Goal: Information Seeking & Learning: Find specific page/section

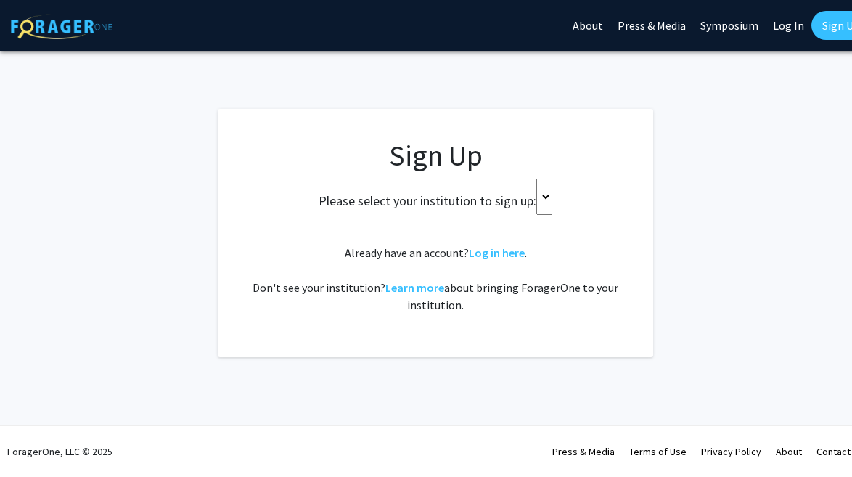
click at [537, 200] on select at bounding box center [544, 196] width 16 height 36
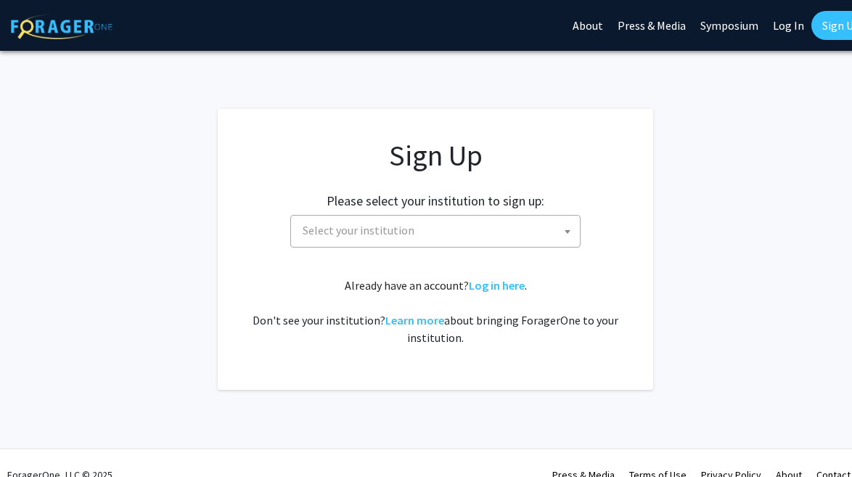
click at [537, 200] on h2 "Please select your institution to sign up:" at bounding box center [436, 201] width 218 height 16
click at [504, 235] on span "Select your institution" at bounding box center [438, 230] width 283 height 30
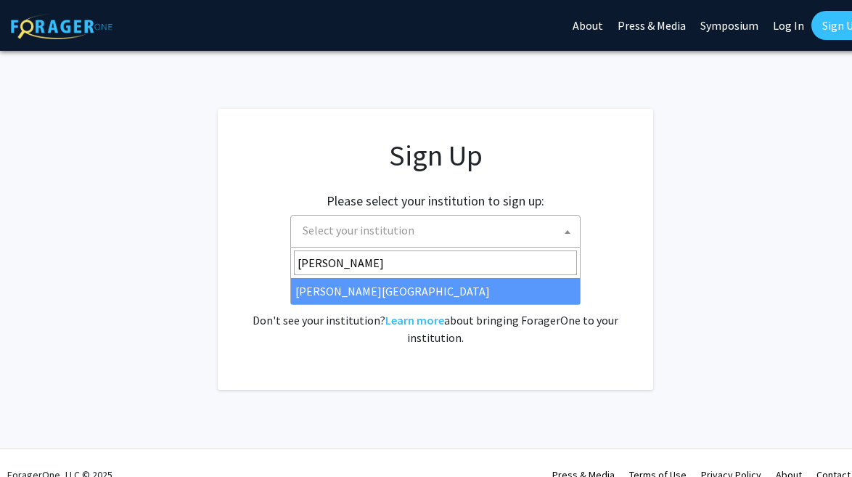
type input "[PERSON_NAME]"
select select "24"
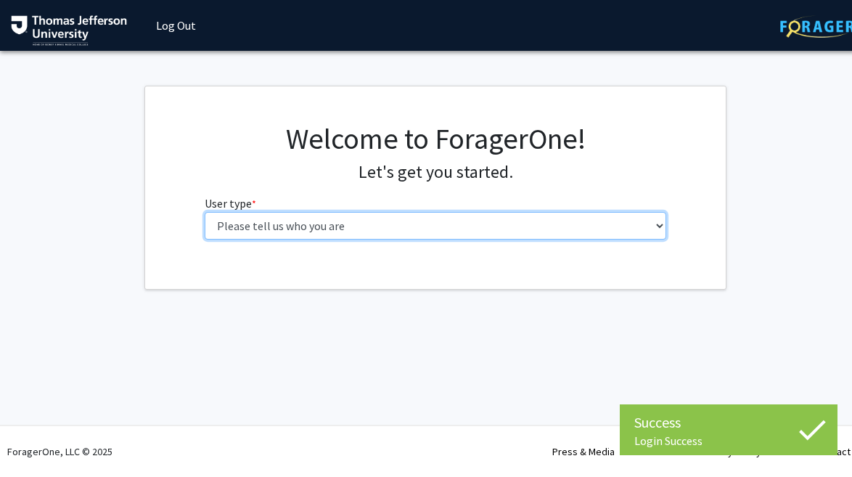
click at [323, 225] on select "Please tell us who you are Undergraduate Student Master's Student Doctoral Cand…" at bounding box center [436, 226] width 462 height 28
select select "3: doc"
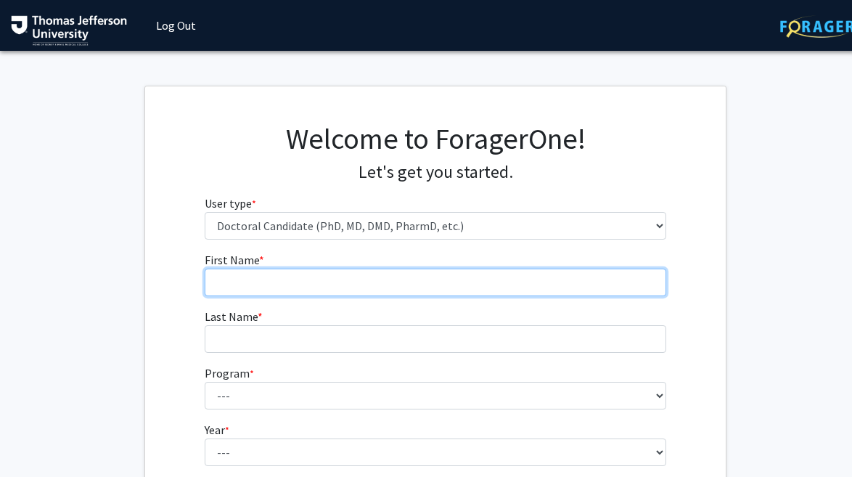
click at [332, 274] on input "First Name * required" at bounding box center [436, 282] width 462 height 28
type input "[PERSON_NAME]"
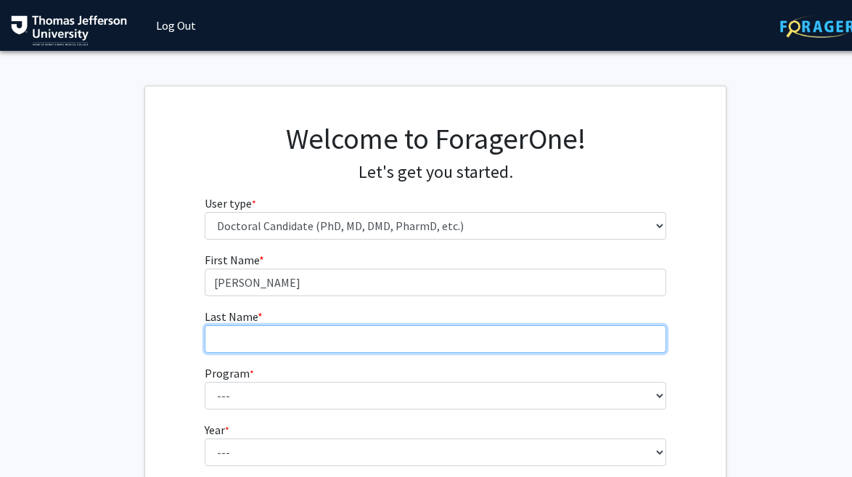
type input "[PERSON_NAME]"
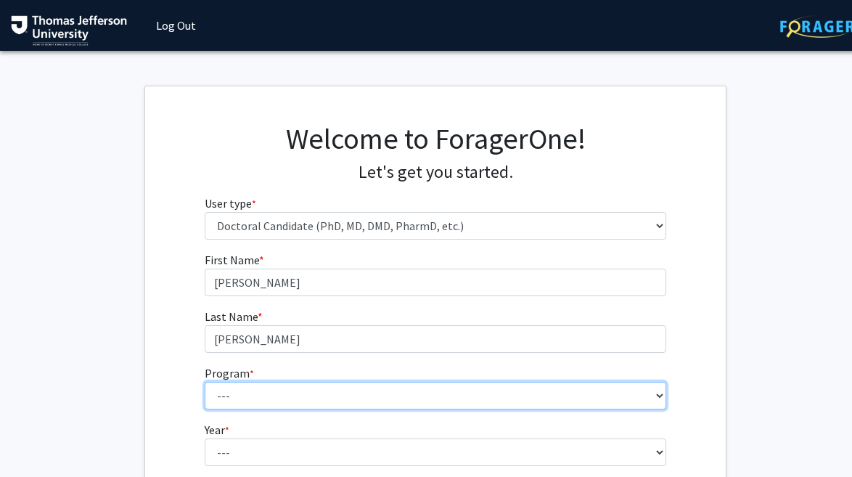
click at [324, 398] on select "--- Accelerated 3+3 BS in Health Sciences/Doctor of [MEDICAL_DATA] Accelerated …" at bounding box center [436, 396] width 462 height 28
select select "35: 815"
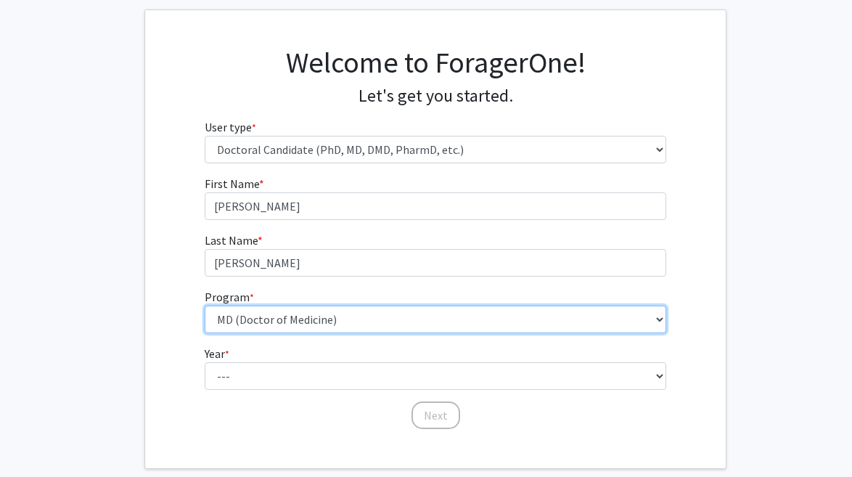
scroll to position [89, 0]
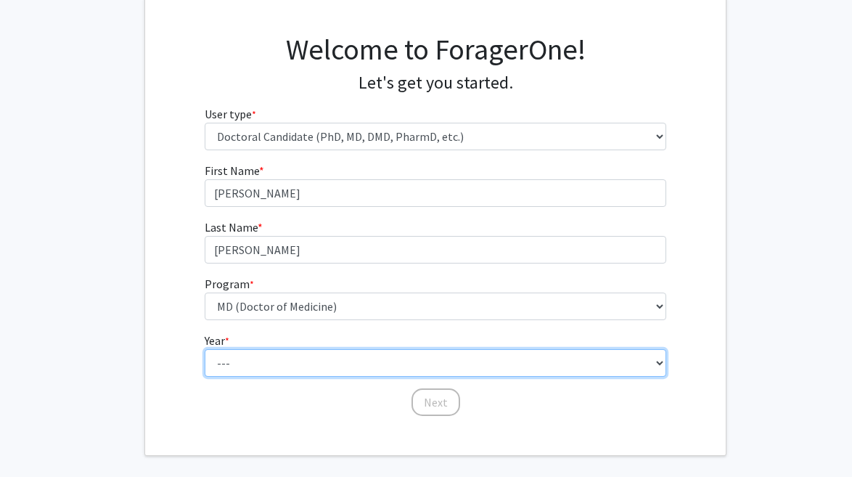
click at [279, 368] on select "--- First Year Second Year Third Year Fourth Year Fifth Year Sixth Year Seventh…" at bounding box center [436, 363] width 462 height 28
select select "1: first_year"
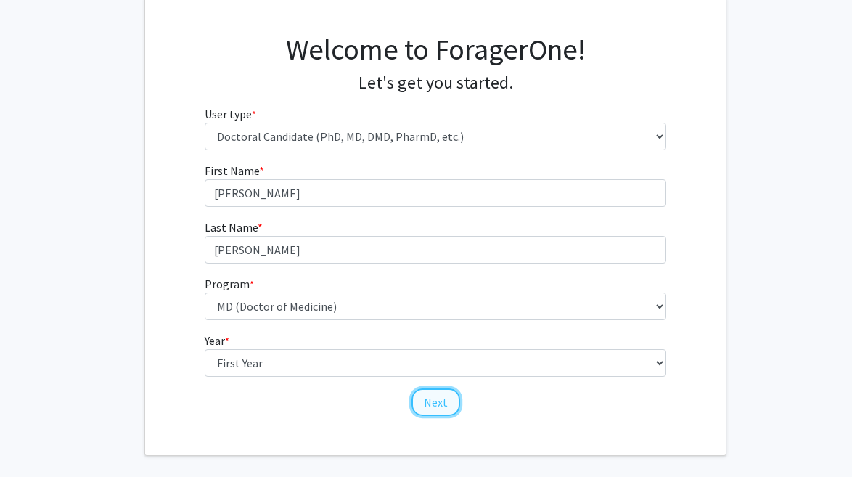
click at [439, 403] on button "Next" at bounding box center [435, 402] width 49 height 28
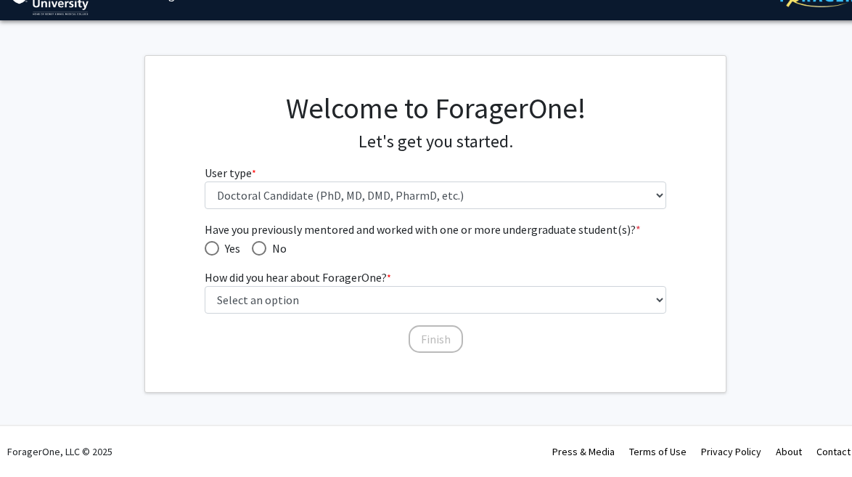
scroll to position [30, 0]
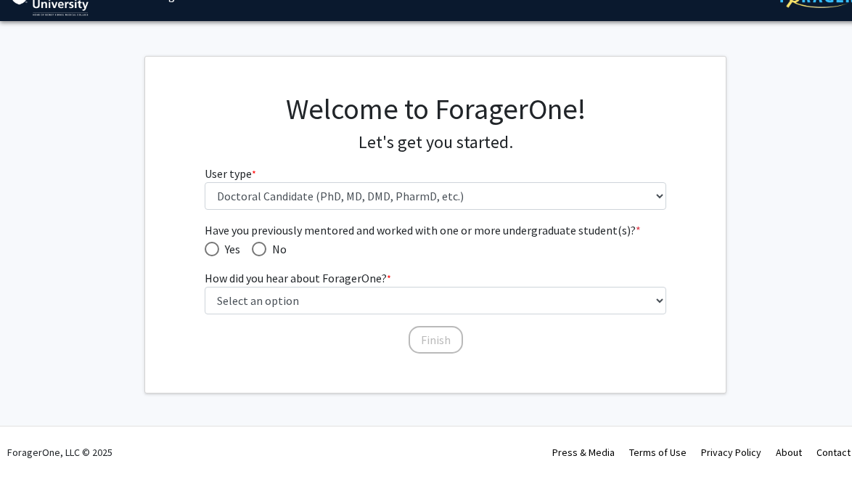
click at [263, 245] on span "Have you previously mentored and worked with one or more undergraduate student(…" at bounding box center [259, 249] width 15 height 15
click at [263, 245] on input "No" at bounding box center [259, 249] width 15 height 15
radio input "true"
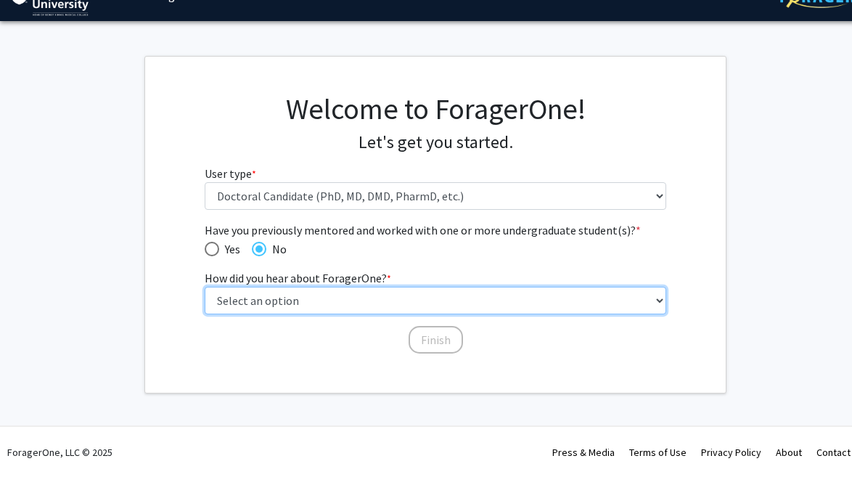
click at [295, 295] on select "Select an option Peer/student recommendation Faculty/staff recommendation Unive…" at bounding box center [436, 301] width 462 height 28
select select "2: faculty_recommendation"
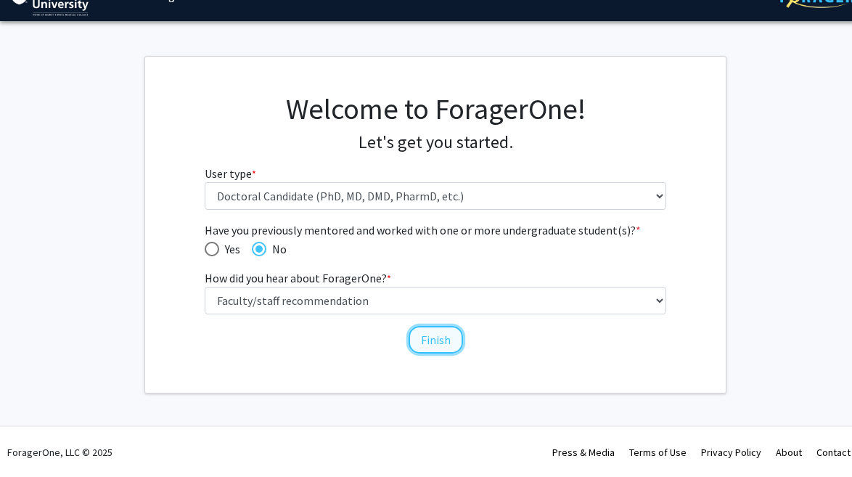
click at [438, 345] on button "Finish" at bounding box center [436, 340] width 54 height 28
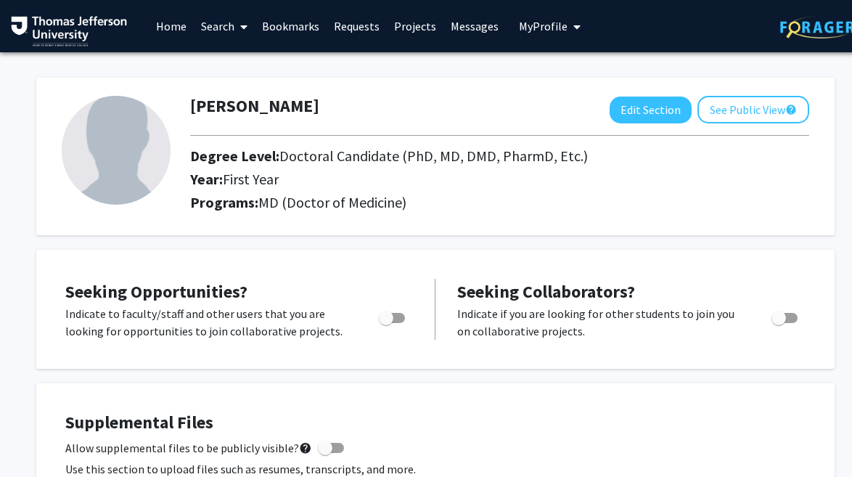
click at [390, 321] on span "Toggle" at bounding box center [386, 318] width 15 height 15
click at [386, 323] on input "Are you actively seeking opportunities?" at bounding box center [385, 323] width 1 height 1
checkbox input "true"
click at [167, 26] on link "Home" at bounding box center [171, 26] width 45 height 51
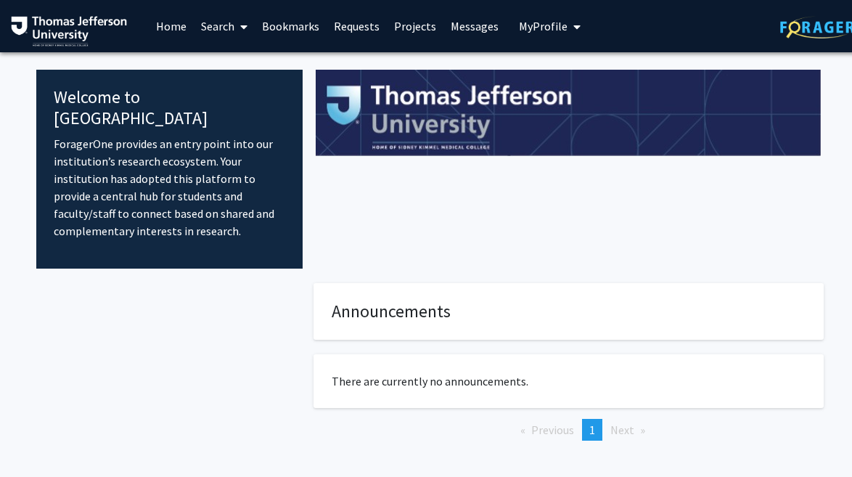
click at [422, 25] on link "Projects" at bounding box center [415, 26] width 57 height 51
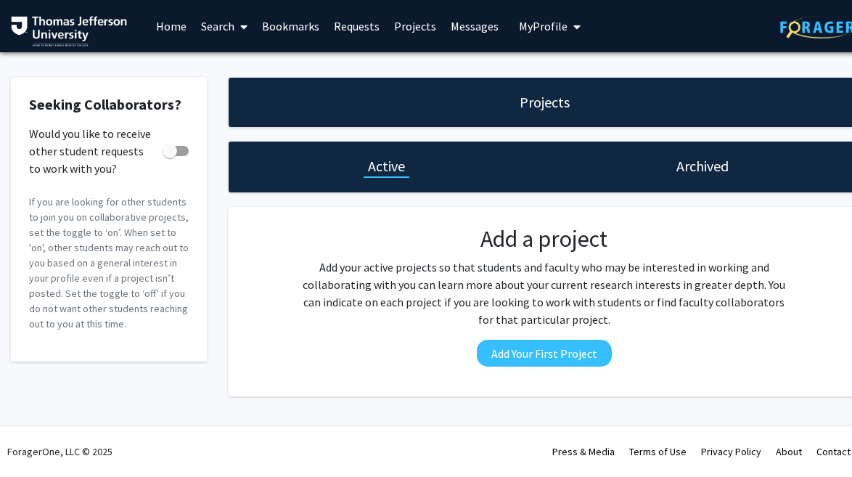
click at [549, 29] on span "My Profile" at bounding box center [543, 26] width 49 height 15
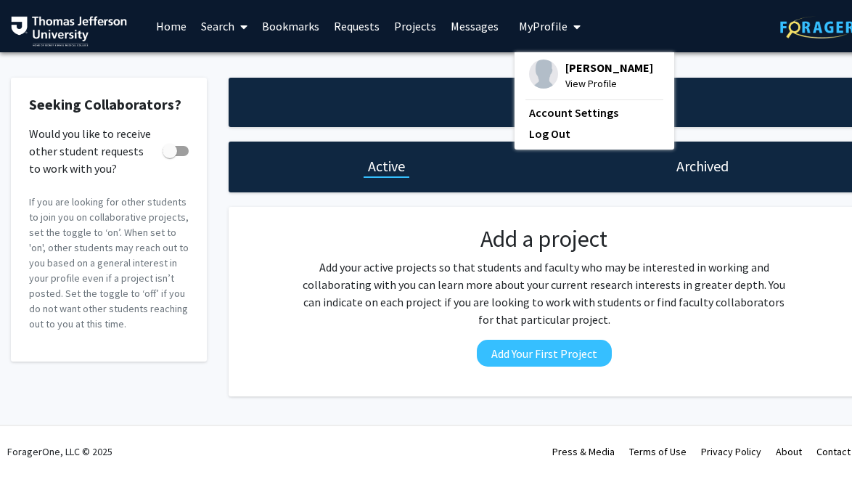
click at [549, 29] on span "My Profile" at bounding box center [543, 26] width 49 height 15
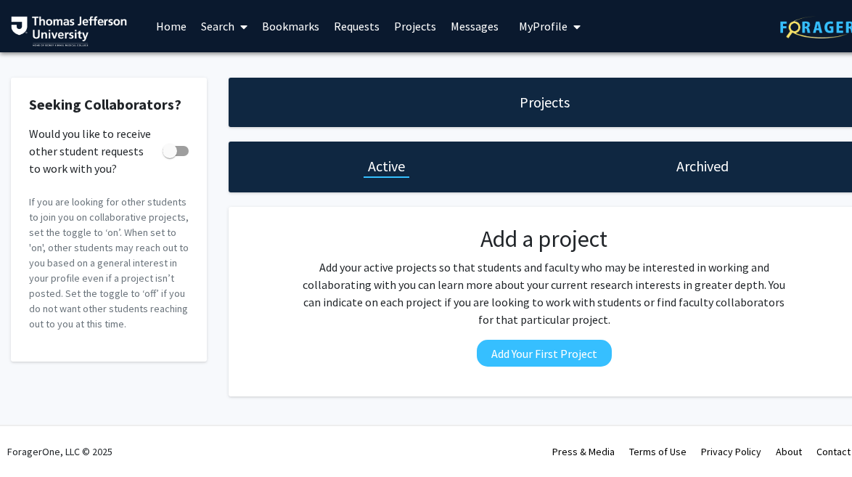
click at [217, 20] on link "Search" at bounding box center [224, 26] width 61 height 51
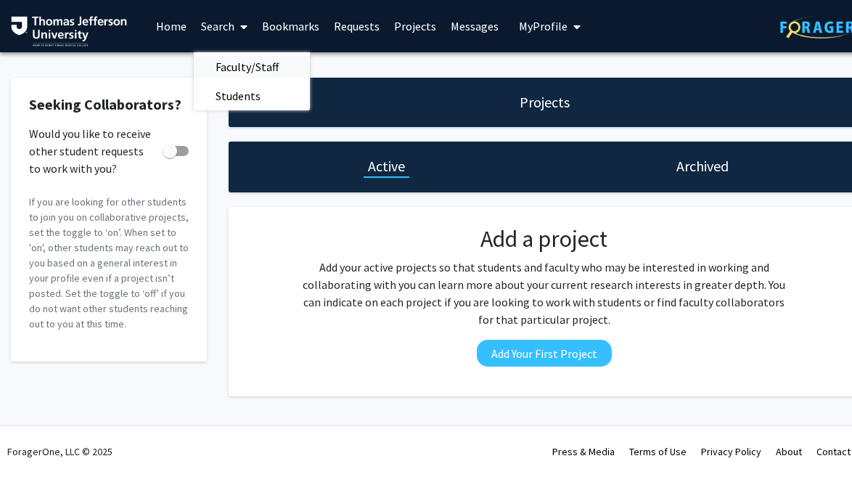
click at [249, 67] on span "Faculty/Staff" at bounding box center [247, 66] width 107 height 29
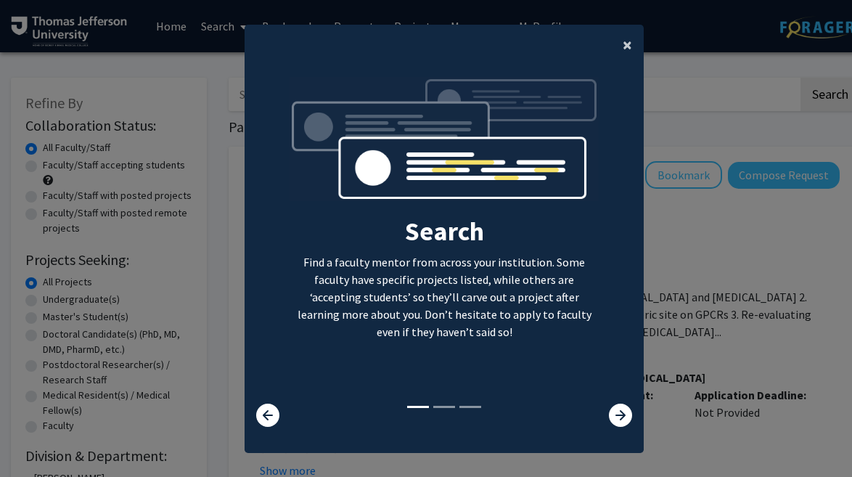
click at [623, 38] on span "×" at bounding box center [627, 44] width 9 height 22
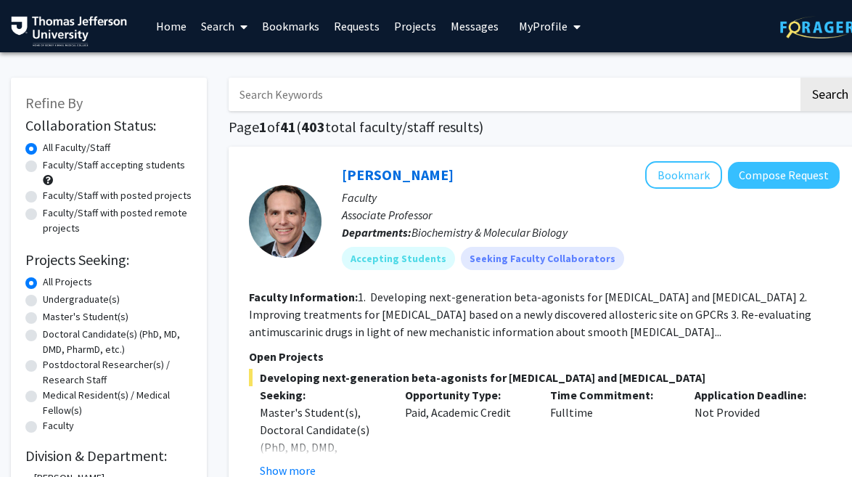
click at [55, 213] on label "Faculty/Staff with posted remote projects" at bounding box center [117, 220] width 149 height 30
click at [52, 213] on input "Faculty/Staff with posted remote projects" at bounding box center [47, 209] width 9 height 9
radio input "true"
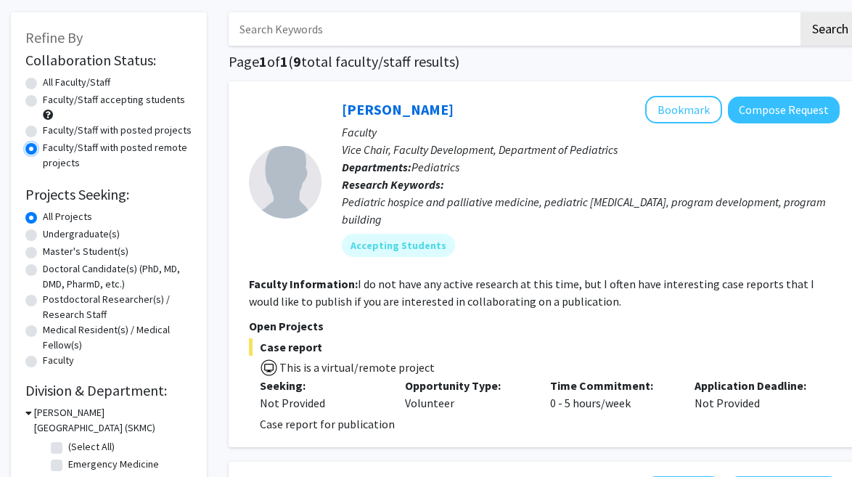
scroll to position [79, 0]
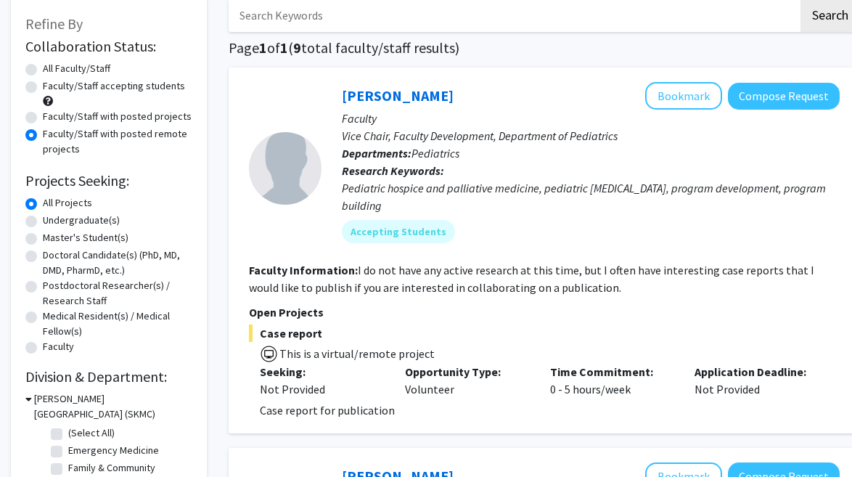
click at [112, 262] on label "Doctoral Candidate(s) (PhD, MD, DMD, PharmD, etc.)" at bounding box center [117, 262] width 149 height 30
click at [52, 257] on input "Doctoral Candidate(s) (PhD, MD, DMD, PharmD, etc.)" at bounding box center [47, 251] width 9 height 9
radio input "true"
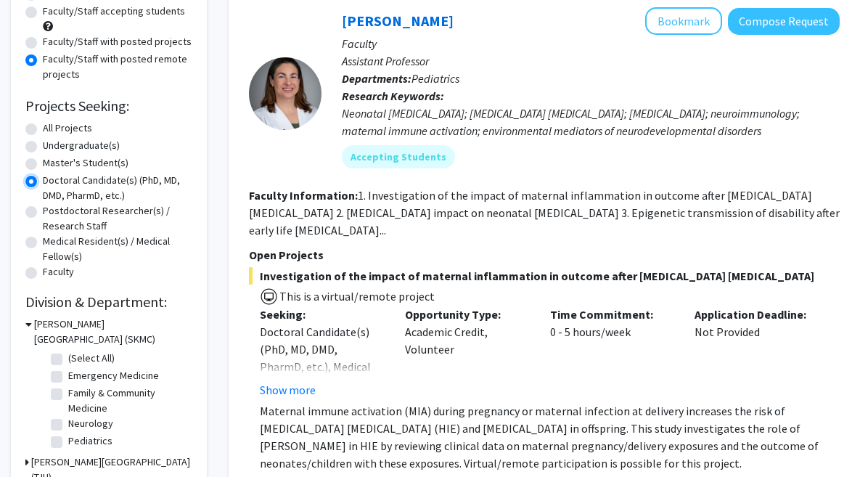
scroll to position [251, 0]
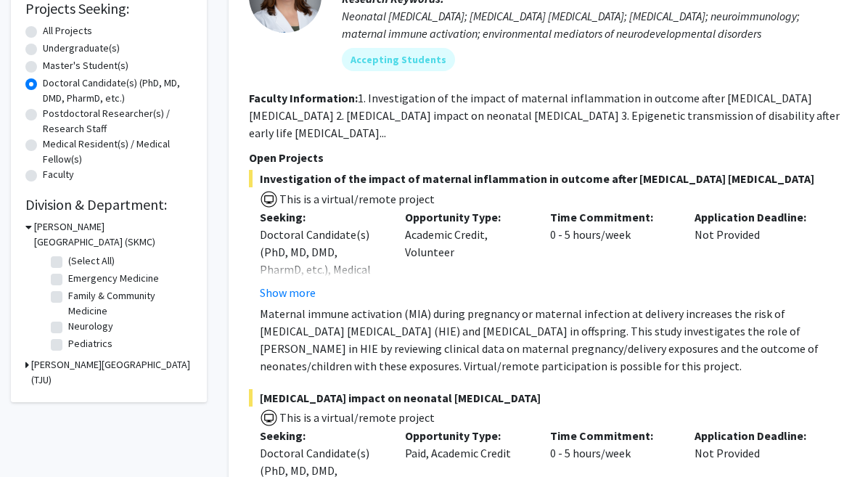
click at [41, 366] on h3 "[PERSON_NAME][GEOGRAPHIC_DATA] (TJU)" at bounding box center [111, 372] width 161 height 30
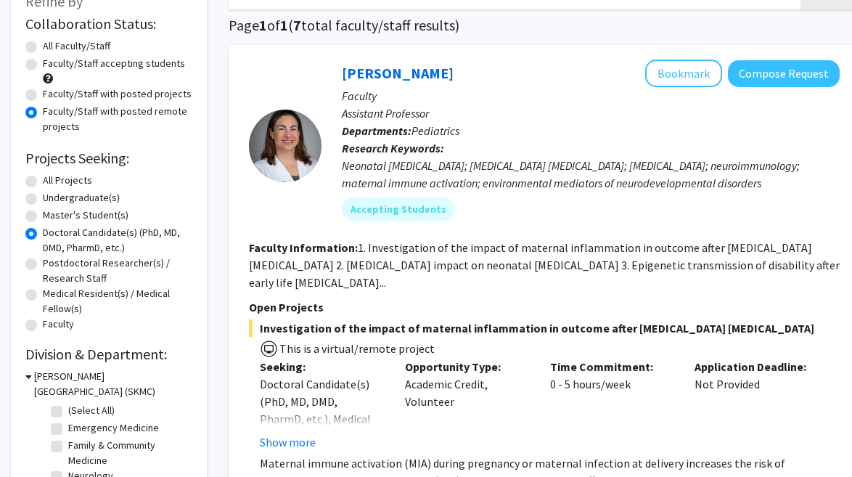
scroll to position [0, 0]
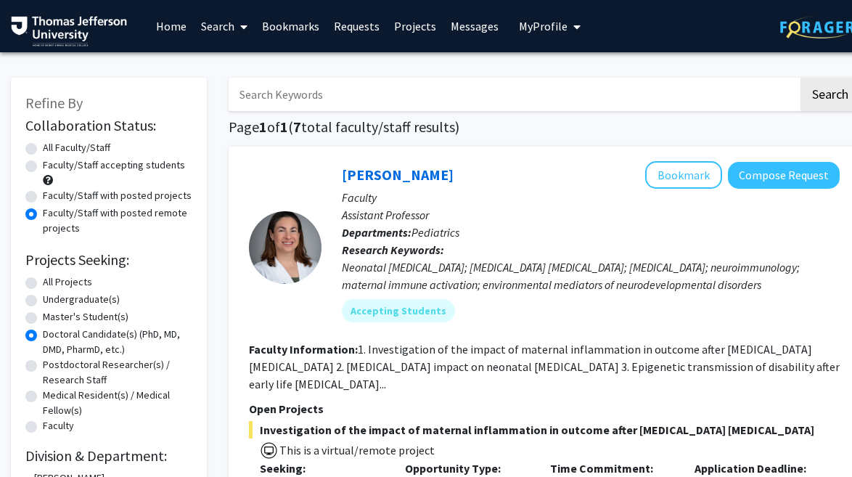
click at [635, 135] on h1 "Page 1 of 1 ( 7 total faculty/staff results)" at bounding box center [544, 126] width 631 height 17
